Goal: Information Seeking & Learning: Check status

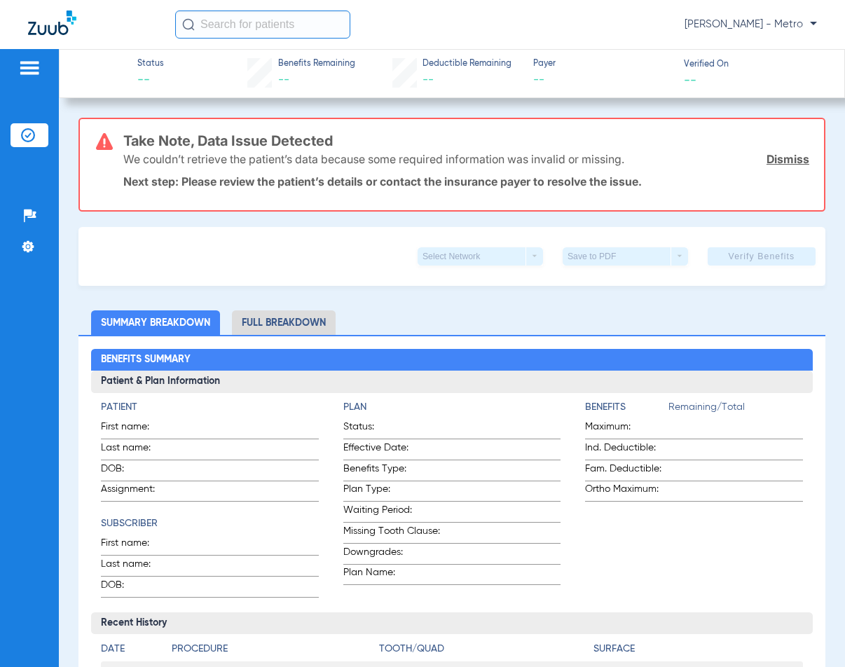
click at [285, 29] on input "text" at bounding box center [262, 25] width 175 height 28
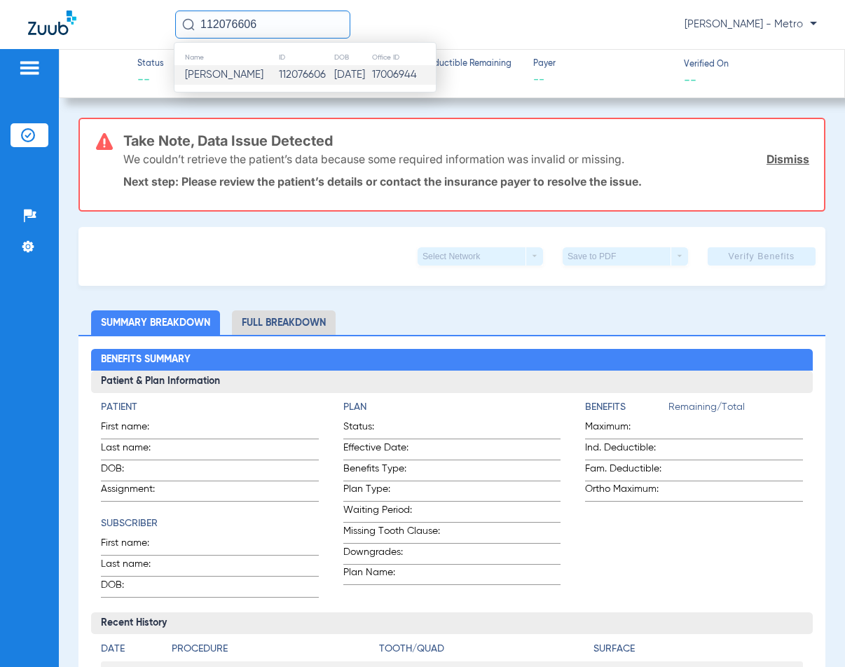
type input "112076606"
click at [285, 70] on td "112076606" at bounding box center [306, 75] width 56 height 20
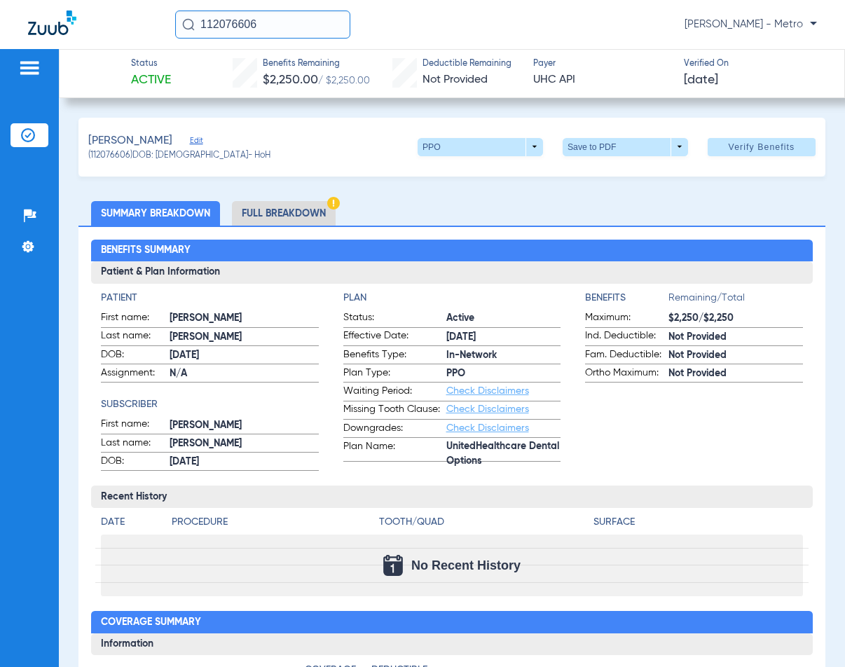
click at [307, 213] on li "Full Breakdown" at bounding box center [284, 213] width 104 height 25
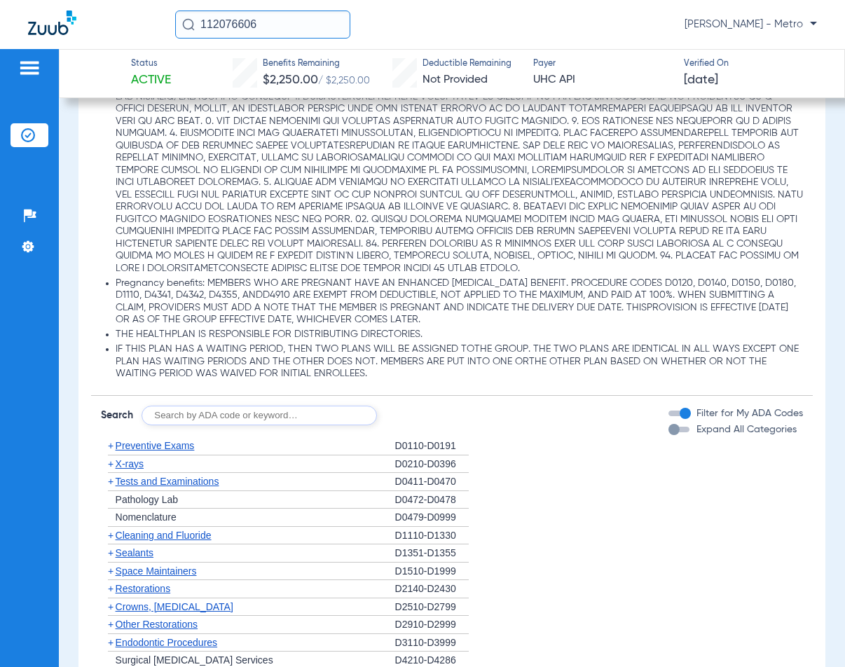
scroll to position [1262, 0]
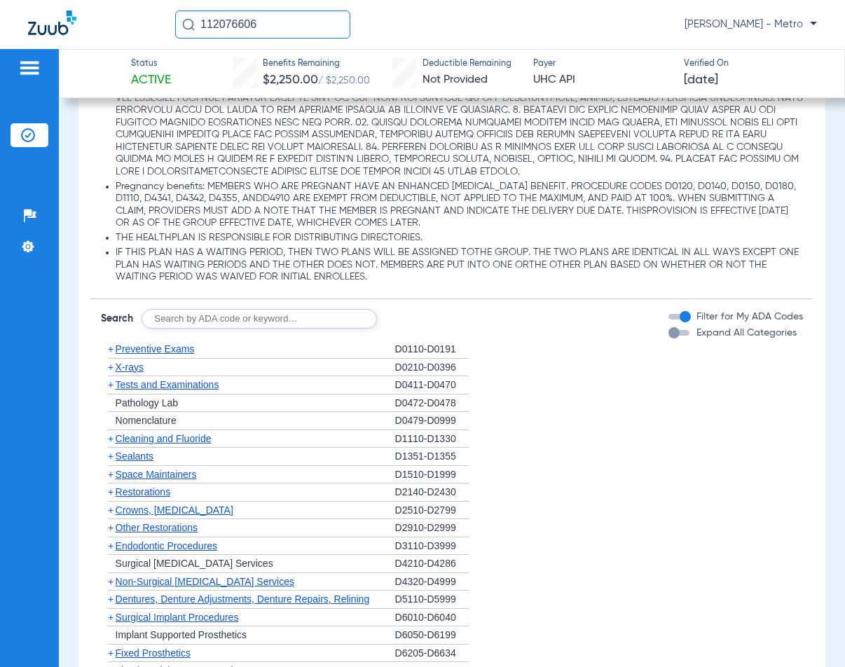
click at [276, 324] on input "text" at bounding box center [260, 319] width 236 height 20
type input "d"
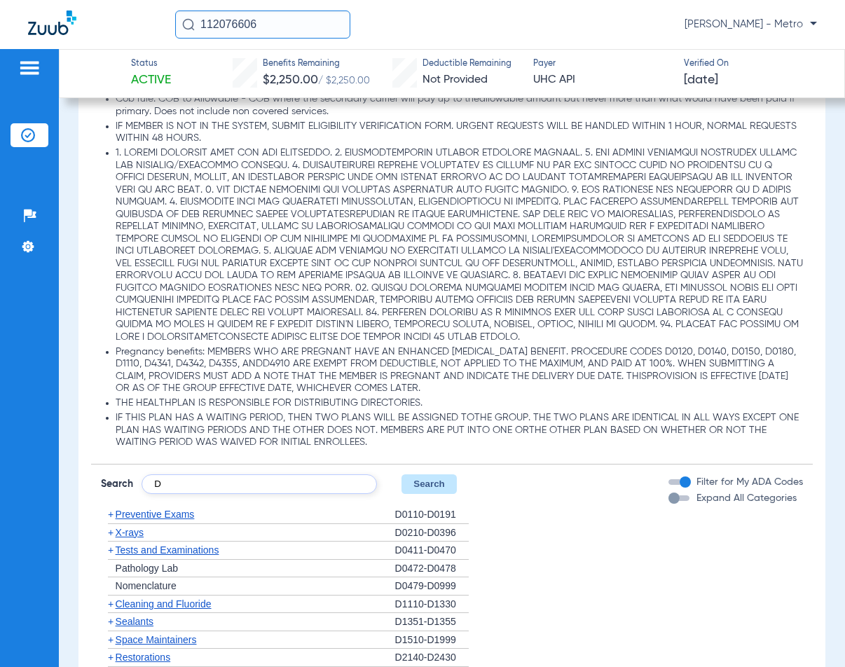
scroll to position [1122, 0]
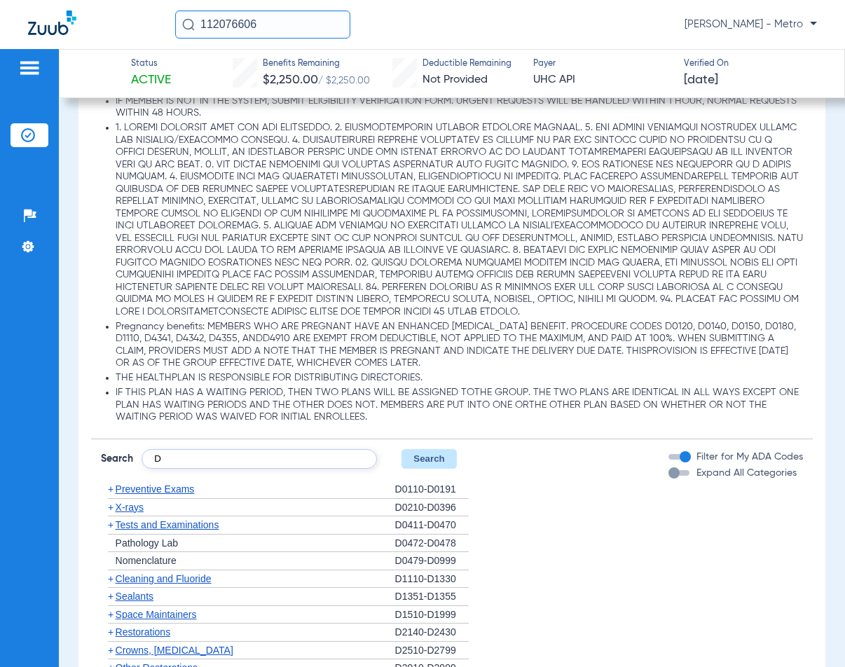
click at [206, 462] on input "D" at bounding box center [260, 459] width 236 height 20
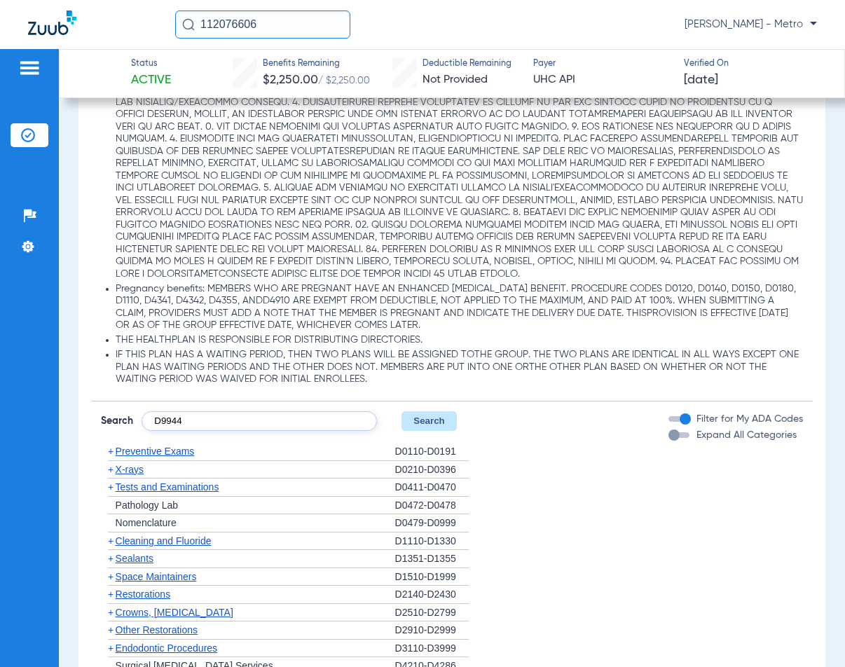
scroll to position [1192, 0]
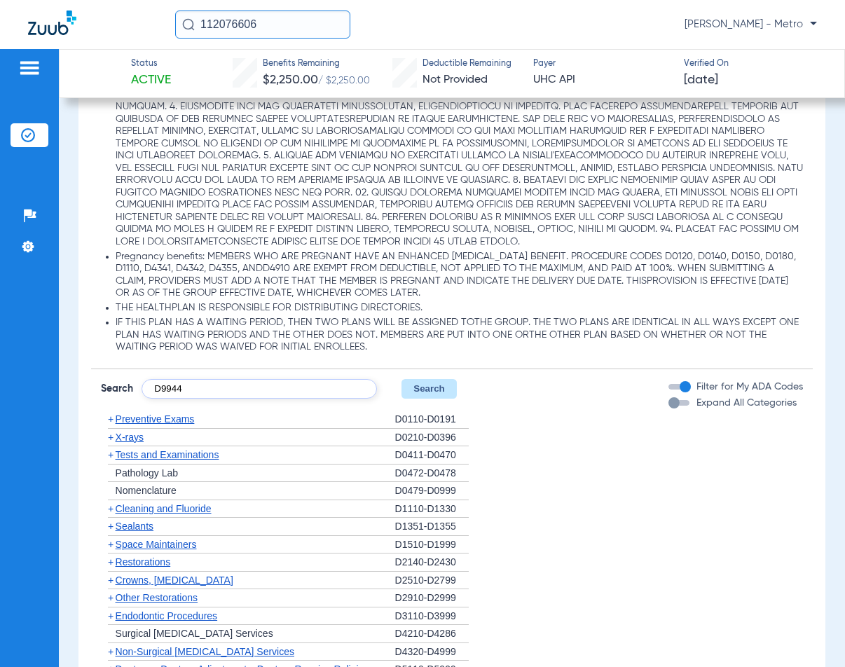
type input "D9944"
click at [429, 395] on button "Search" at bounding box center [429, 389] width 55 height 20
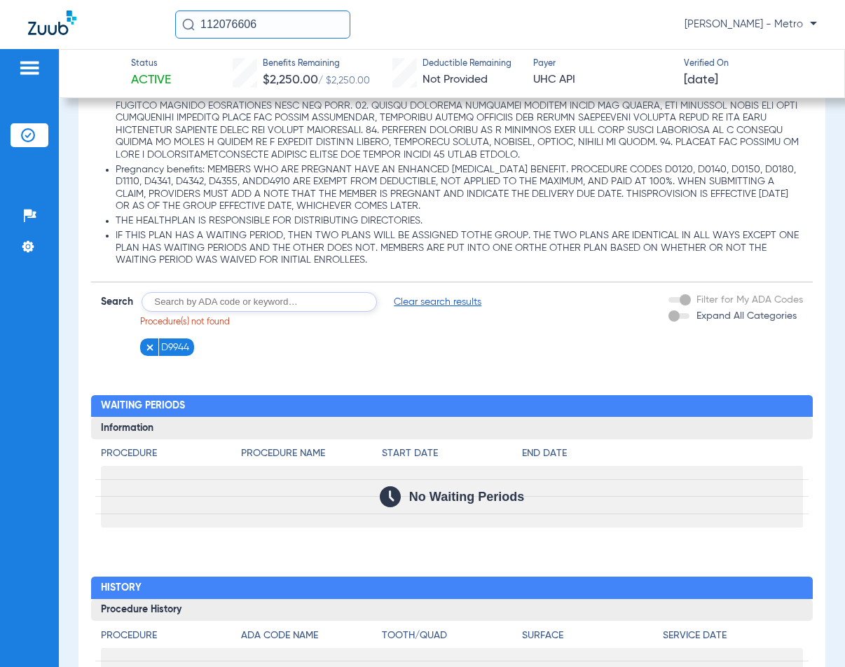
scroll to position [1278, 0]
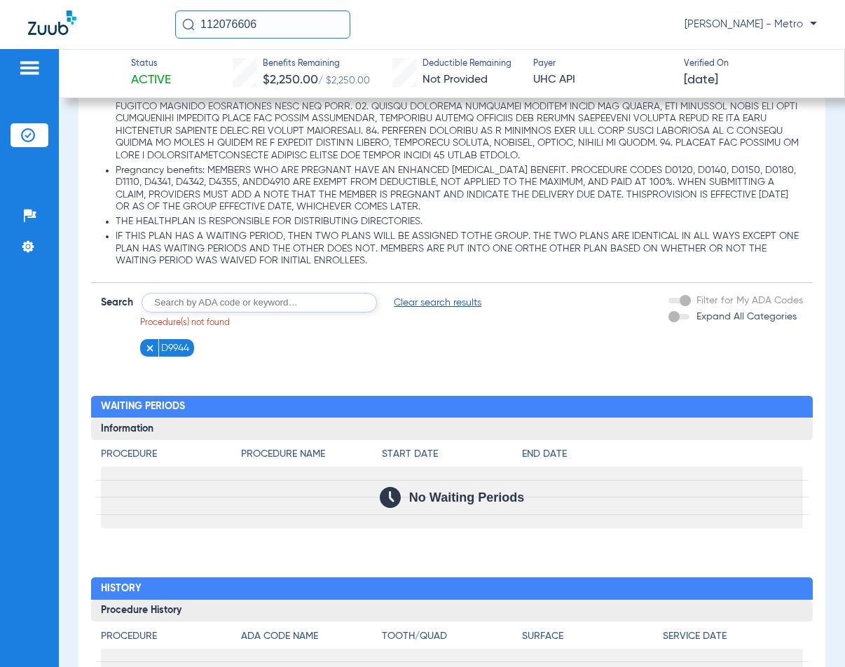
click at [208, 305] on input "text" at bounding box center [260, 303] width 236 height 20
type input "9944"
click at [435, 304] on button "Search" at bounding box center [429, 303] width 55 height 20
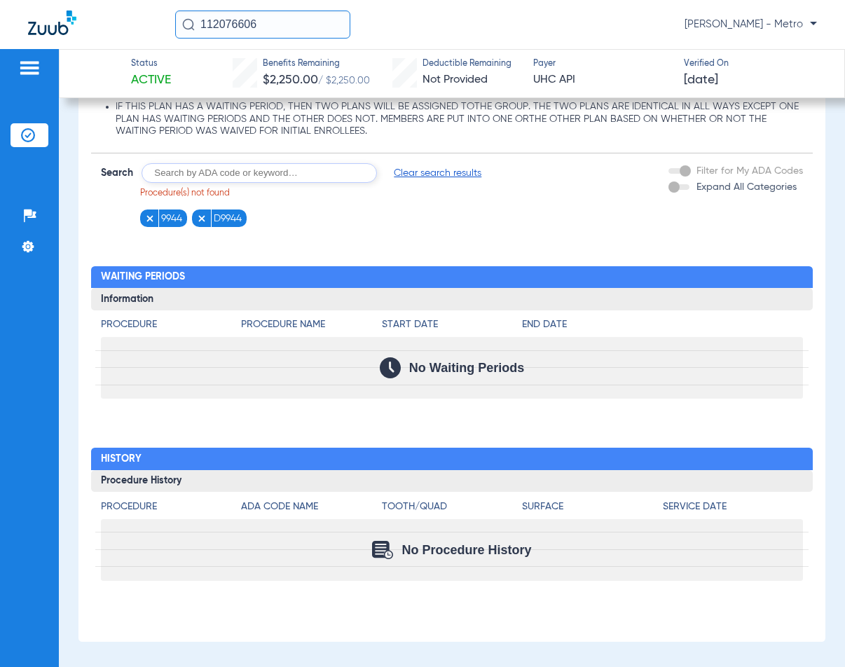
scroll to position [1418, 0]
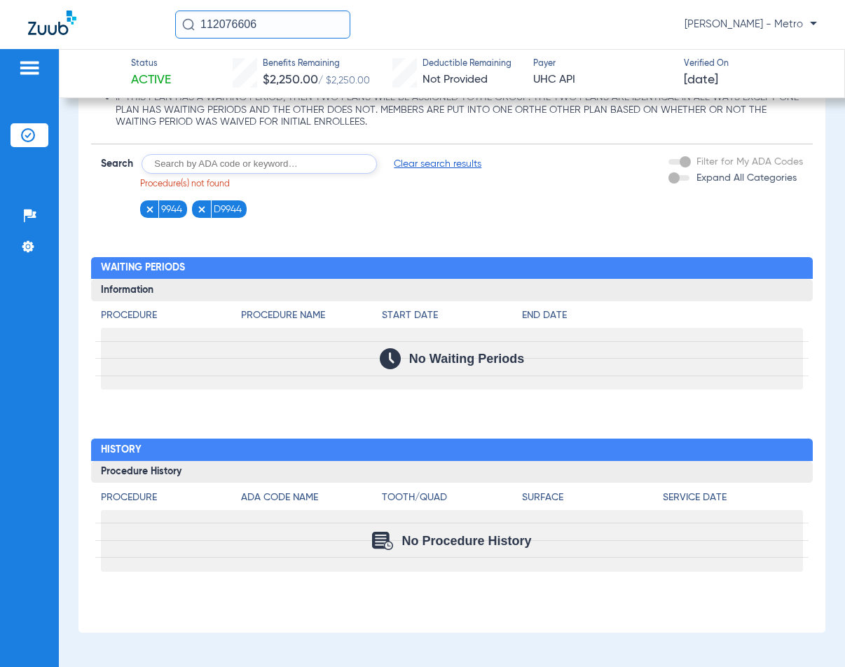
click at [125, 545] on div "No Procedure History" at bounding box center [452, 541] width 703 height 62
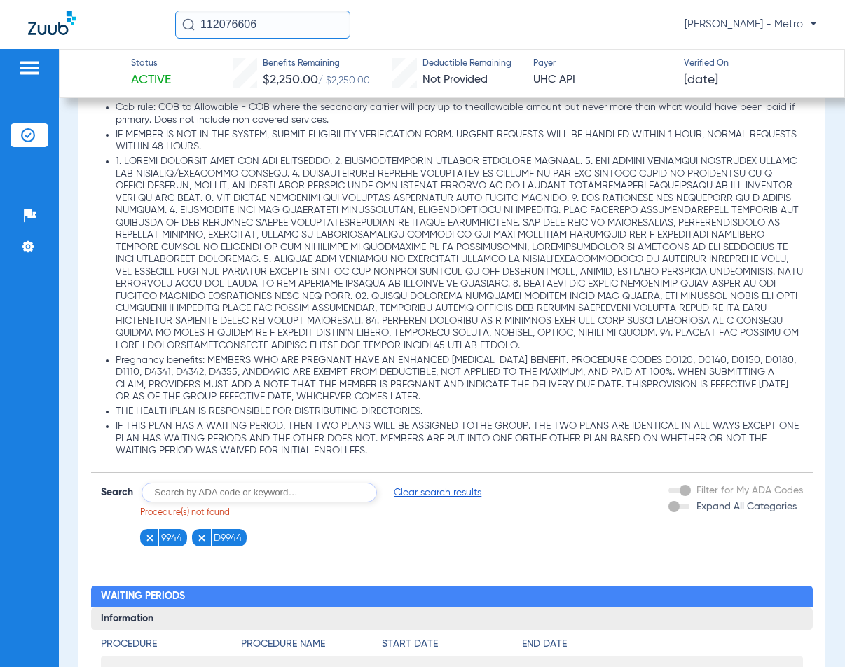
scroll to position [1208, 0]
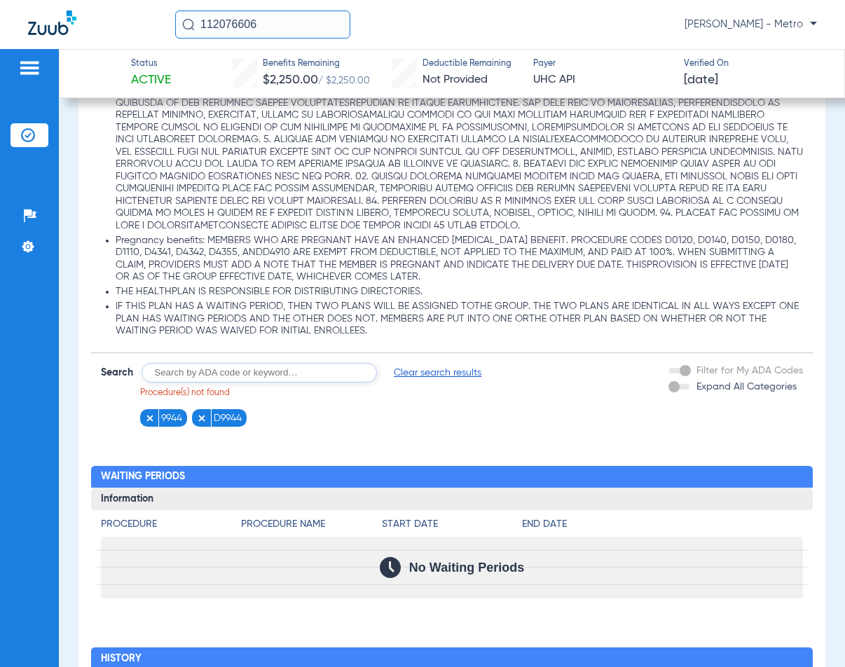
click at [282, 376] on input "text" at bounding box center [260, 373] width 236 height 20
click at [202, 418] on img at bounding box center [202, 419] width 10 height 10
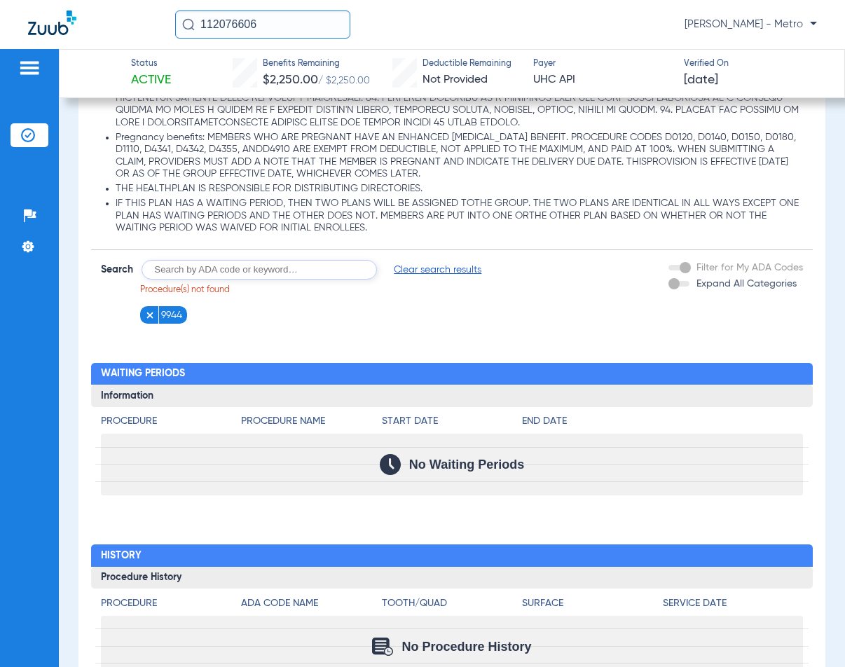
scroll to position [1418, 0]
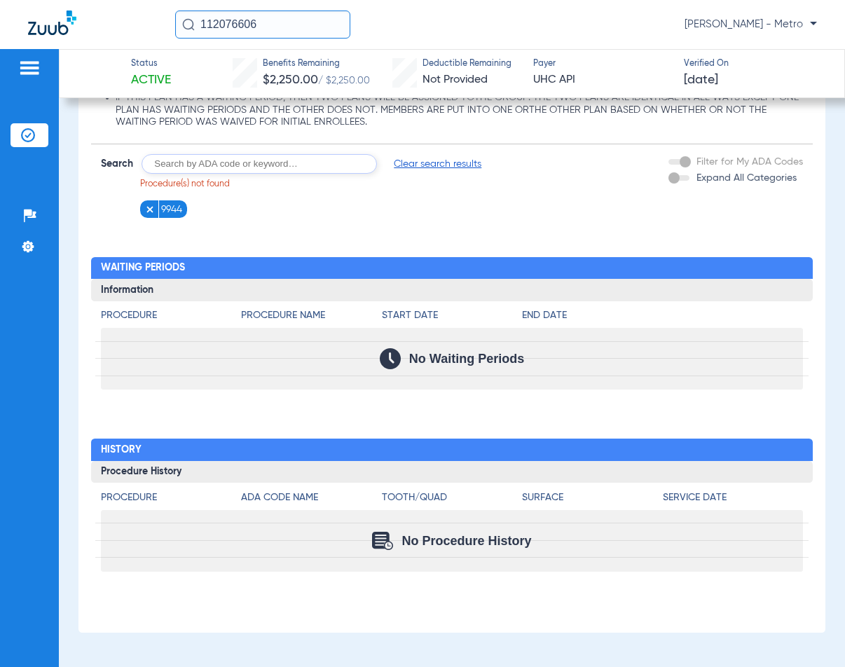
click at [133, 497] on h4 "Procedure" at bounding box center [171, 498] width 141 height 15
drag, startPoint x: 381, startPoint y: 364, endPoint x: 325, endPoint y: 332, distance: 65.0
click at [382, 365] on img at bounding box center [390, 358] width 21 height 21
click at [436, 164] on span "Clear search results" at bounding box center [438, 164] width 88 height 14
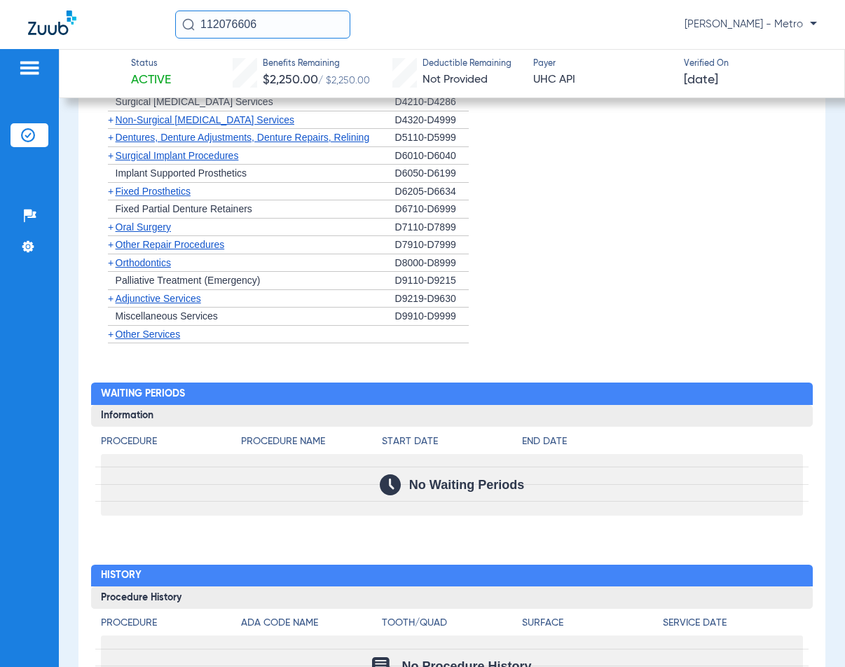
scroll to position [1699, 0]
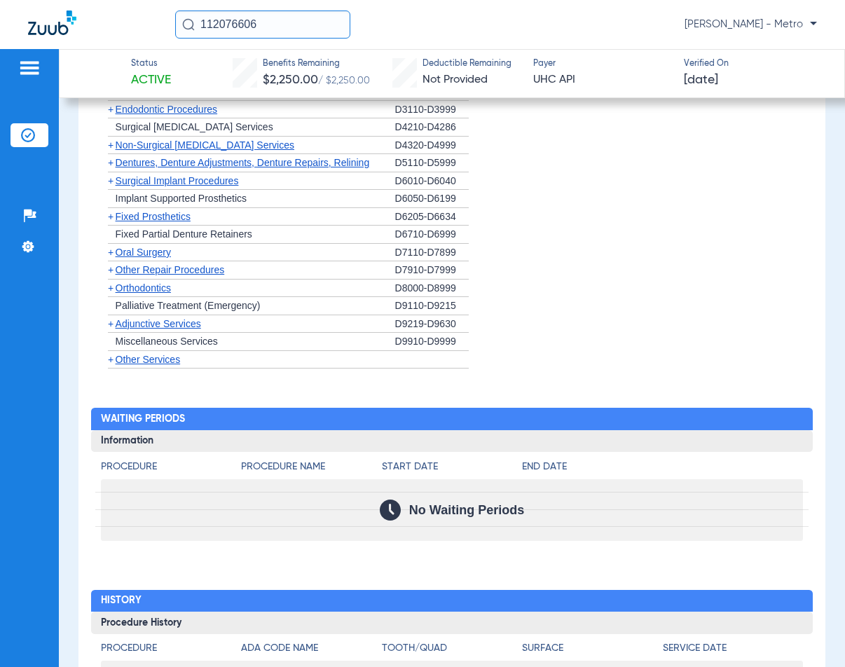
click at [168, 323] on span "Adjunctive Services" at bounding box center [159, 323] width 86 height 11
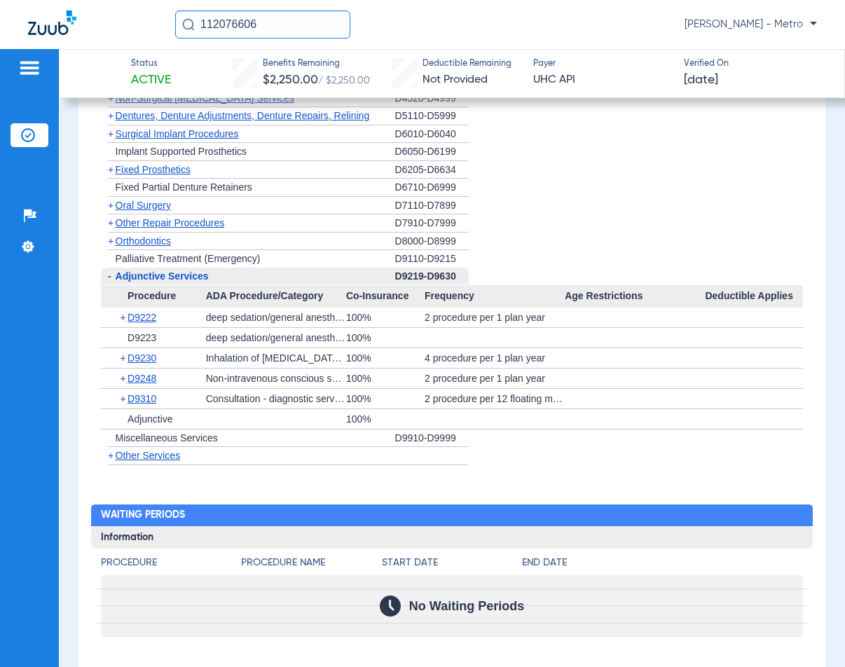
scroll to position [1769, 0]
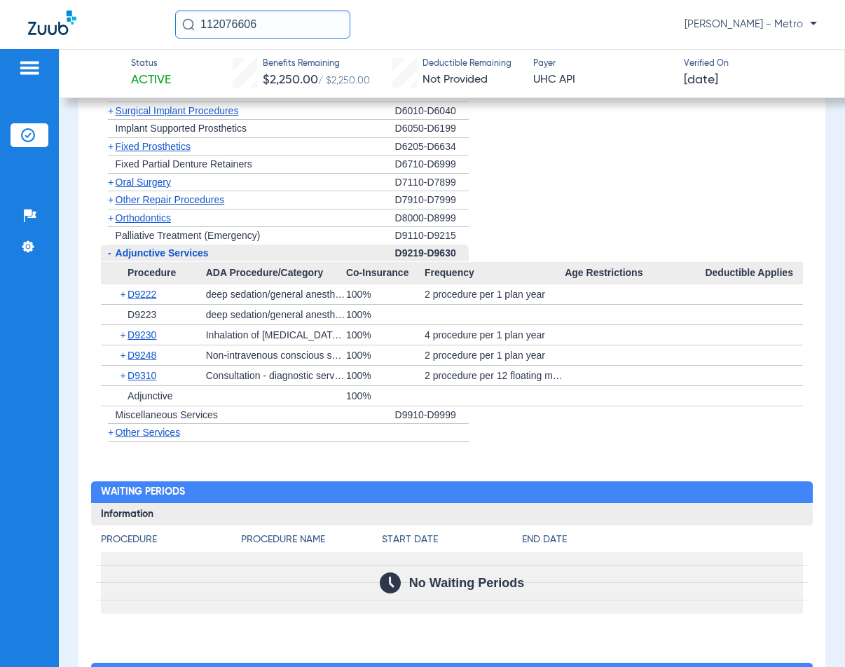
click at [151, 431] on span "Other Services" at bounding box center [148, 432] width 65 height 11
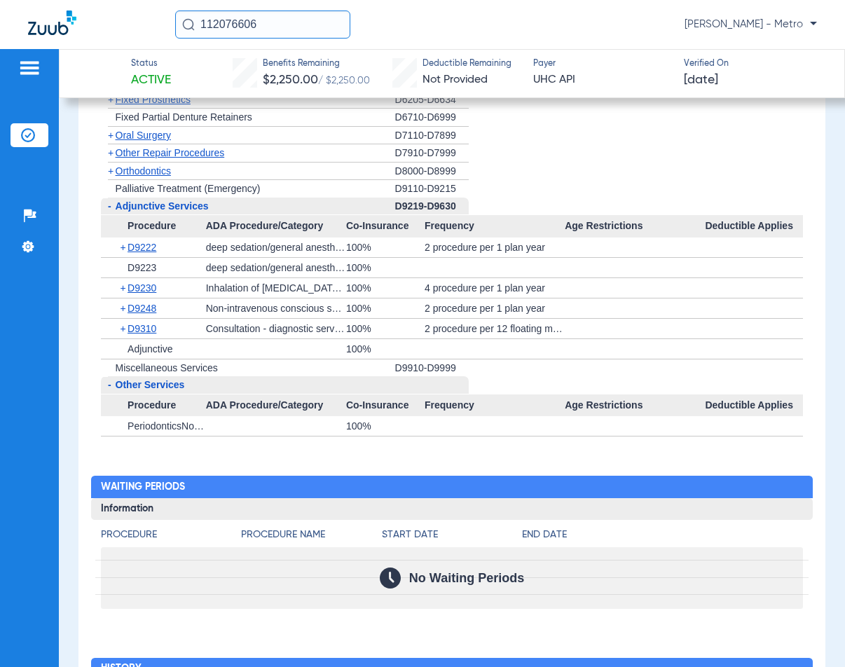
scroll to position [1839, 0]
